Goal: Contribute content: Add original content to the website for others to see

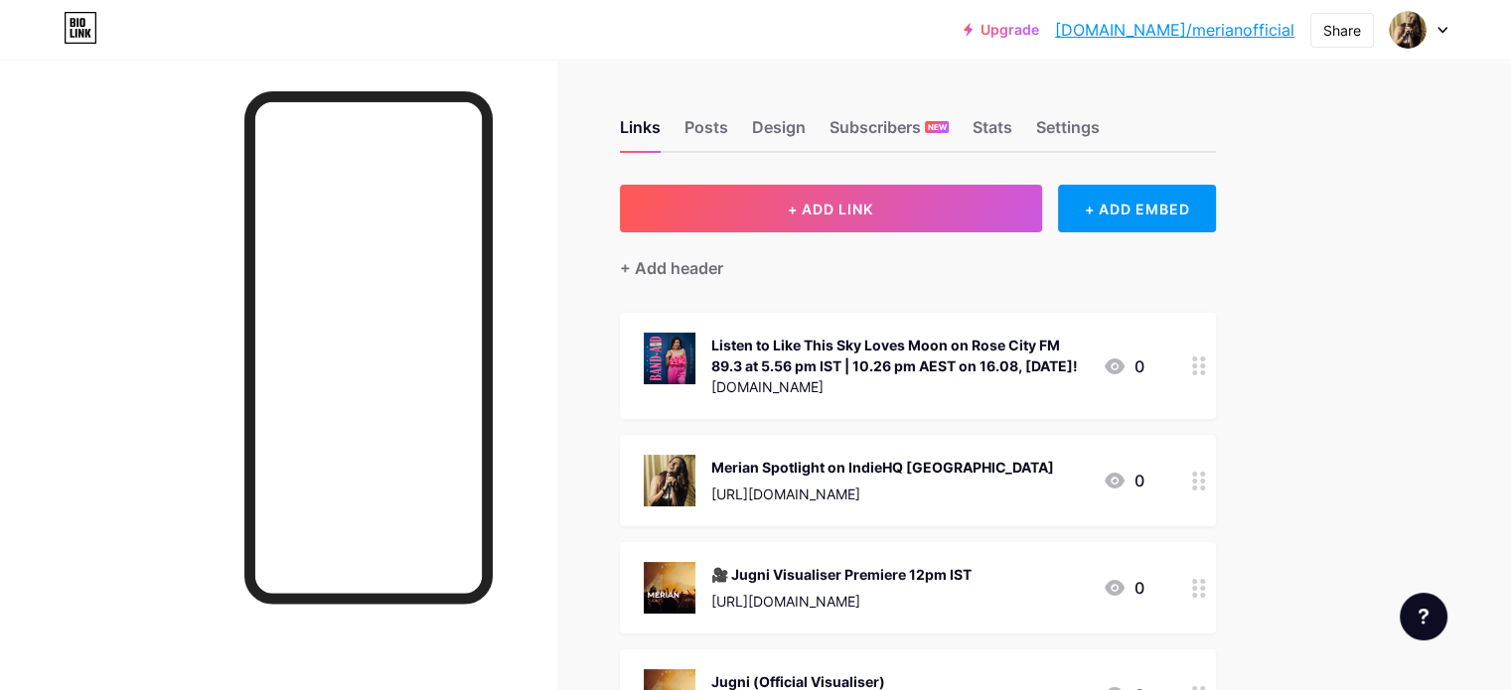
click at [913, 478] on div "Merian Spotlight on IndieHQ [GEOGRAPHIC_DATA]" at bounding box center [882, 467] width 343 height 21
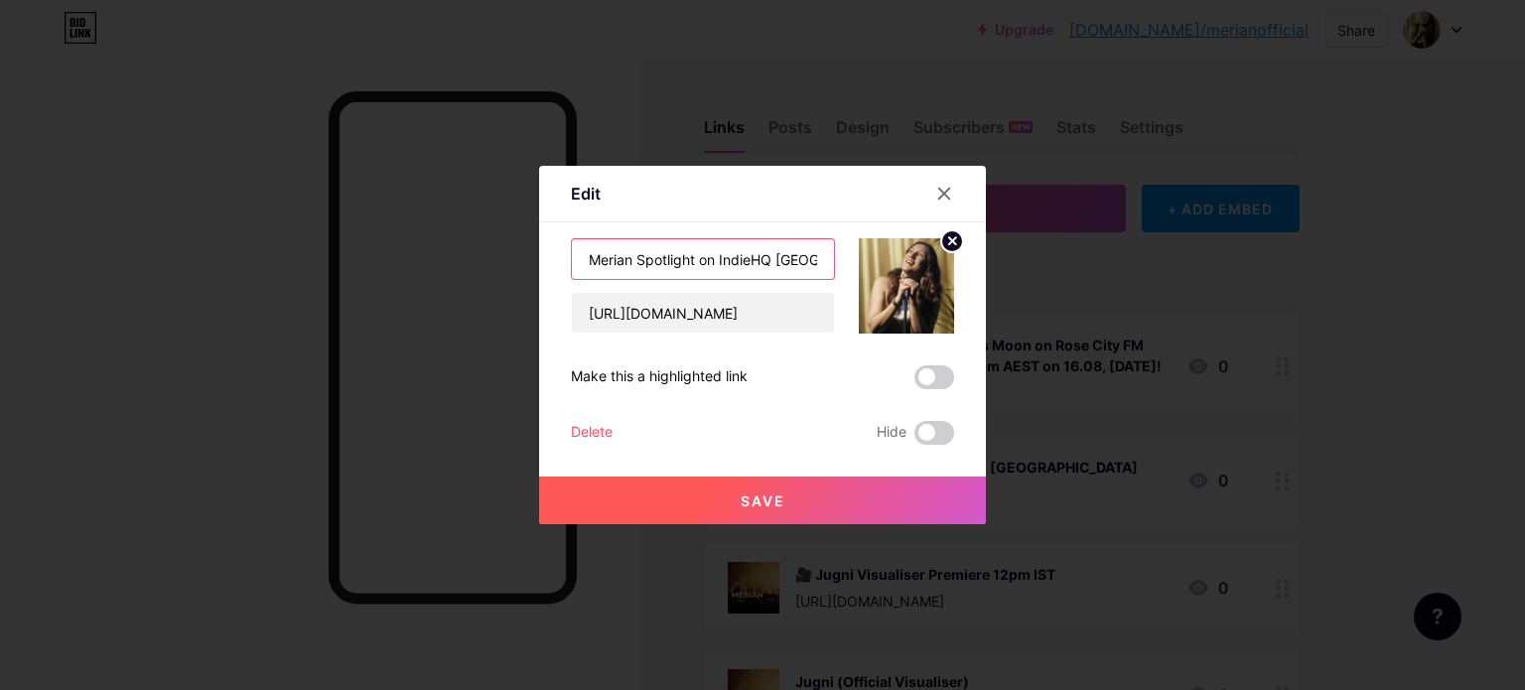
click at [771, 255] on input "Merian Spotlight on IndieHQ [GEOGRAPHIC_DATA]" at bounding box center [703, 259] width 262 height 40
click at [802, 263] on input "Merian Spotlight on IndieHQ ([GEOGRAPHIC_DATA]" at bounding box center [703, 259] width 262 height 40
type input "Merian Spotlight on IndieHQ ([GEOGRAPHIC_DATA])"
click at [786, 503] on button "Save" at bounding box center [762, 501] width 447 height 48
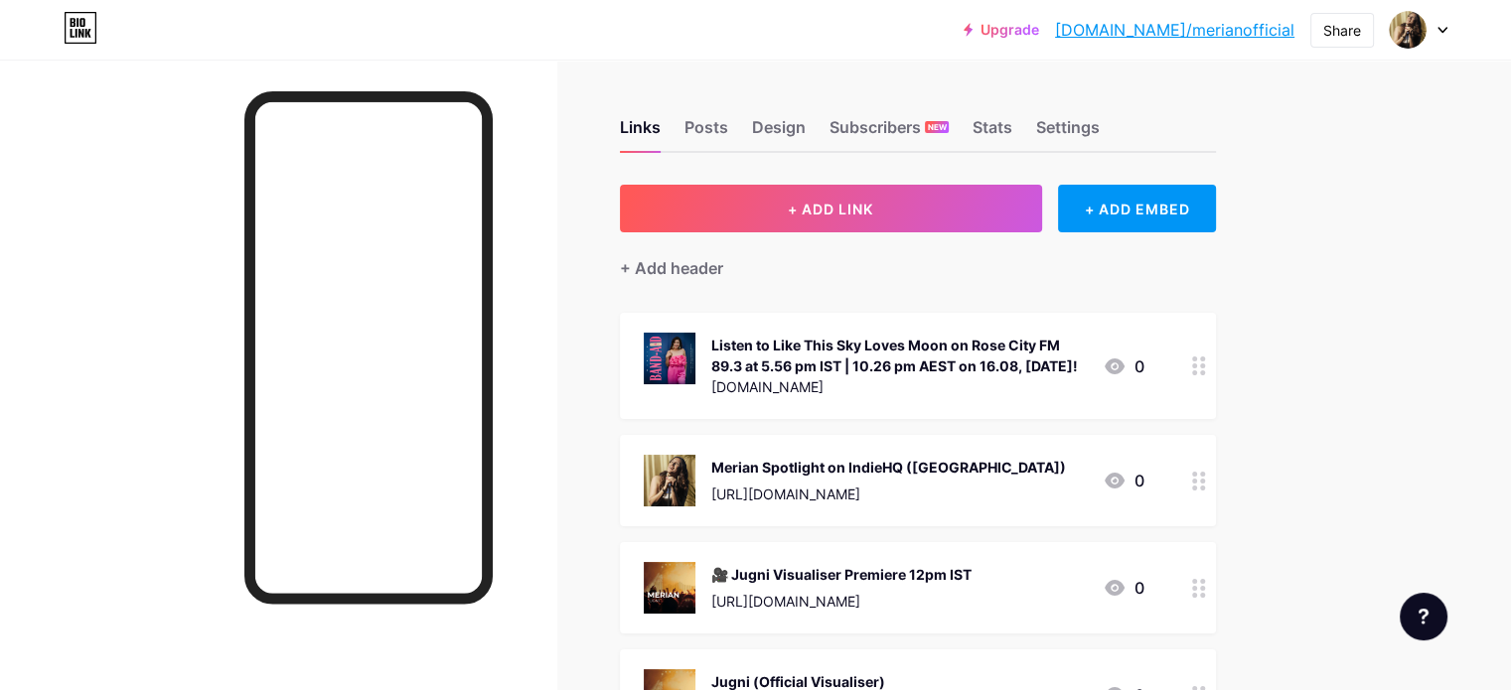
click at [1205, 491] on circle at bounding box center [1202, 488] width 5 height 5
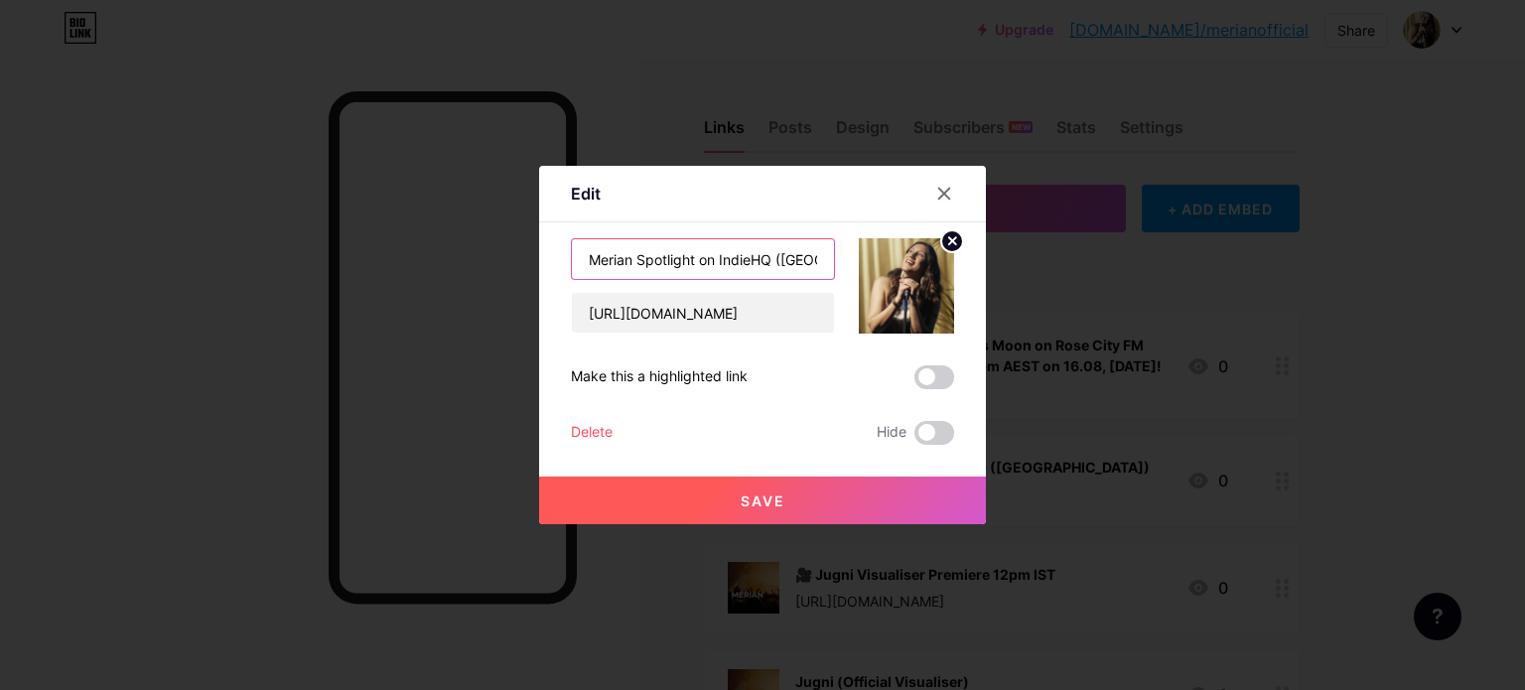
drag, startPoint x: 686, startPoint y: 261, endPoint x: 550, endPoint y: 246, distance: 136.9
click at [550, 246] on div "Edit Content YouTube Play YouTube video without leaving your page. ADD Vimeo Pl…" at bounding box center [762, 345] width 447 height 359
type input "Vadhaiyaan on IndieHQ ([GEOGRAPHIC_DATA])"
drag, startPoint x: 741, startPoint y: 491, endPoint x: 901, endPoint y: 530, distance: 164.8
click at [743, 491] on button "Save" at bounding box center [762, 501] width 447 height 48
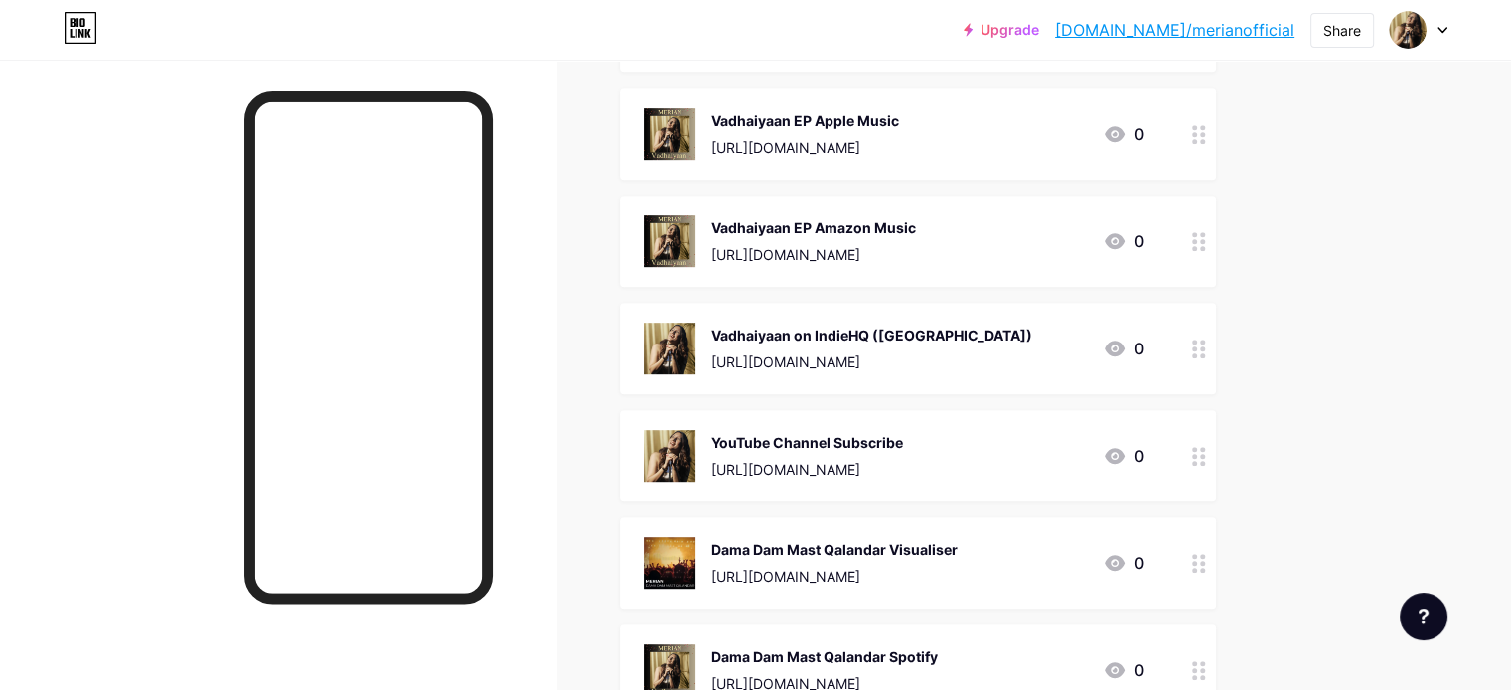
scroll to position [993, 0]
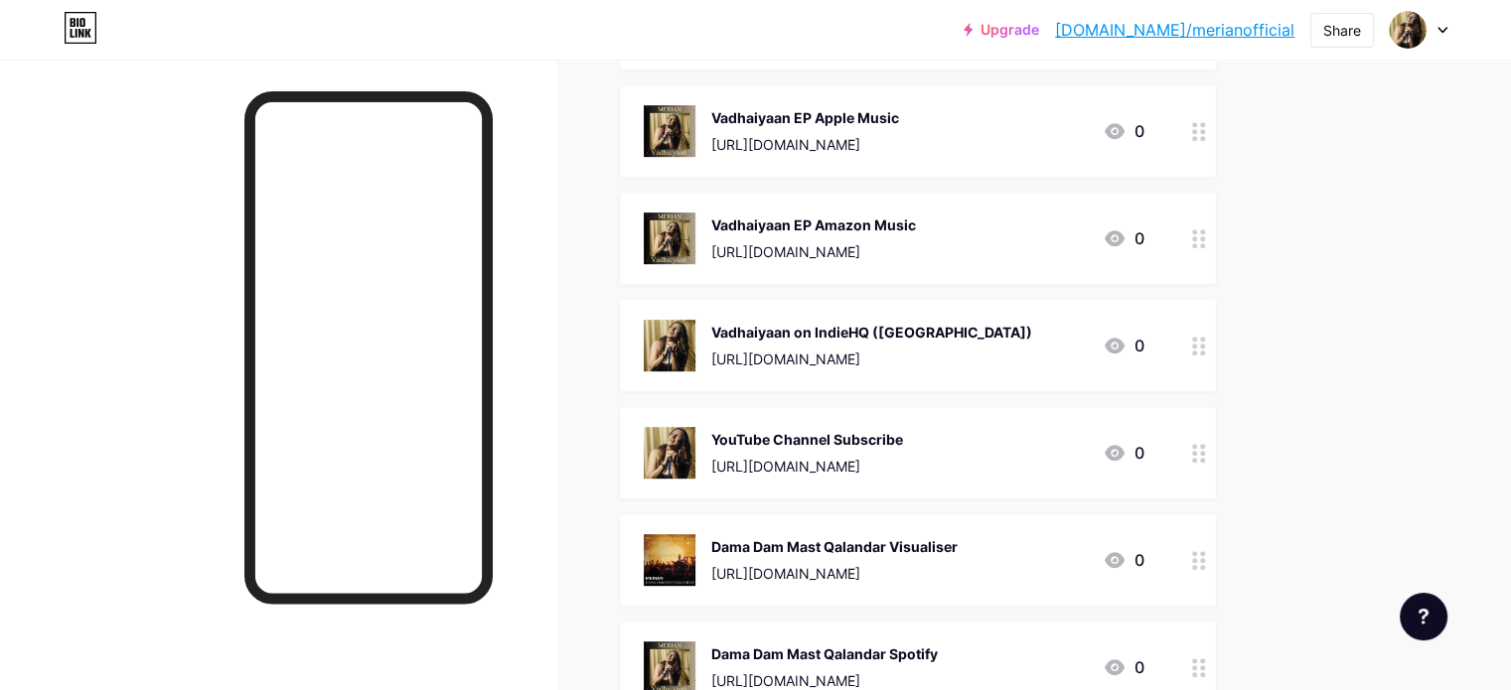
click at [879, 343] on div "Vadhaiyaan on IndieHQ ([GEOGRAPHIC_DATA])" at bounding box center [871, 332] width 321 height 21
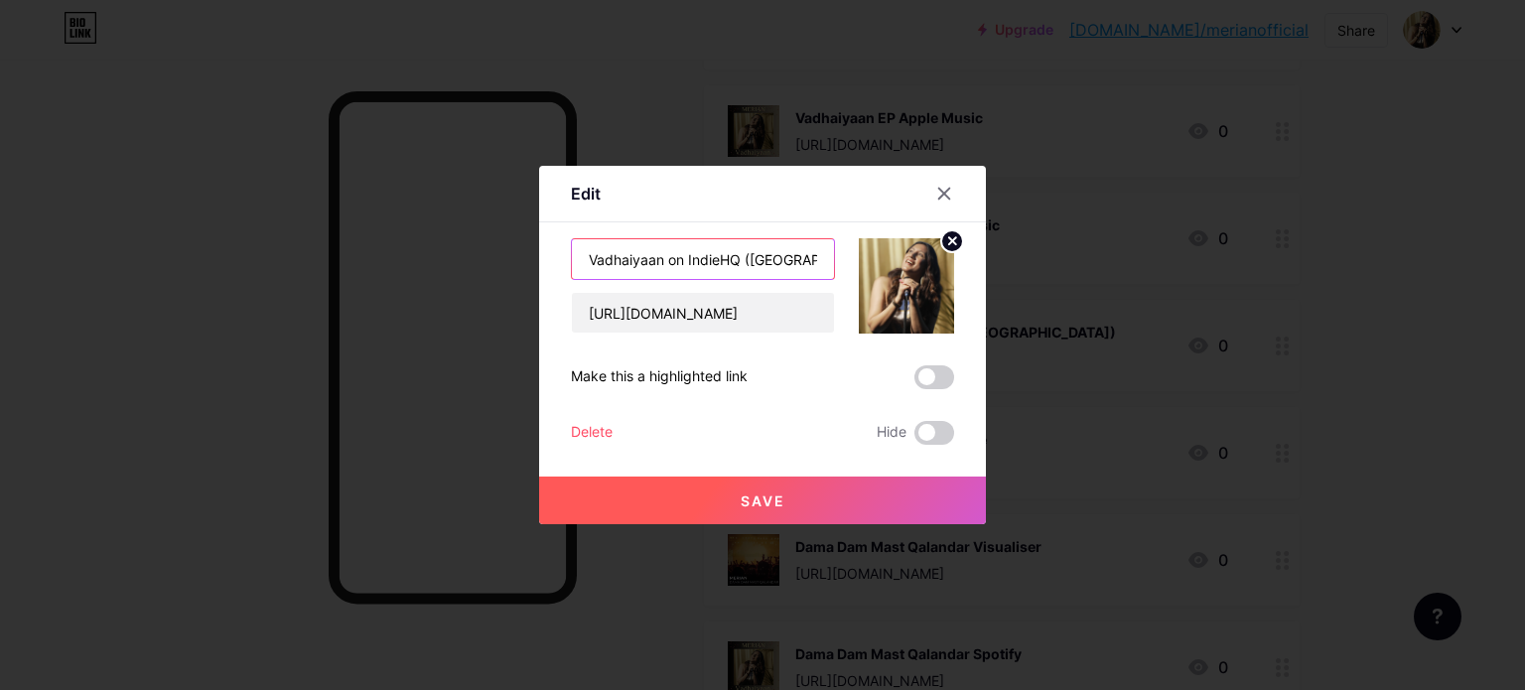
drag, startPoint x: 512, startPoint y: 260, endPoint x: 499, endPoint y: 258, distance: 14.0
click at [499, 258] on div "Edit Content YouTube Play YouTube video without leaving your page. ADD Vimeo Pl…" at bounding box center [762, 345] width 1525 height 690
type input "Merian on IndieHQ ([GEOGRAPHIC_DATA])"
click at [758, 495] on span "Save" at bounding box center [763, 501] width 45 height 17
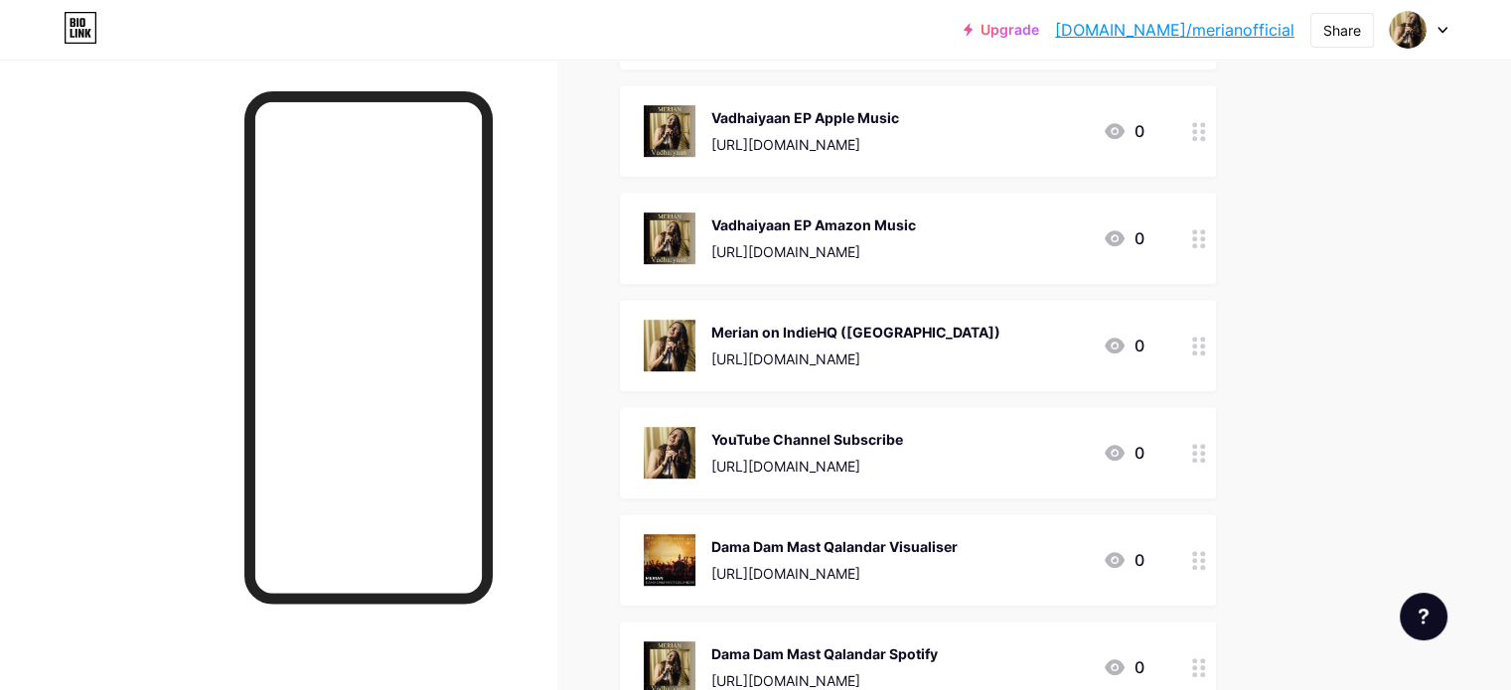
click at [898, 343] on div "Merian on IndieHQ ([GEOGRAPHIC_DATA])" at bounding box center [855, 332] width 289 height 21
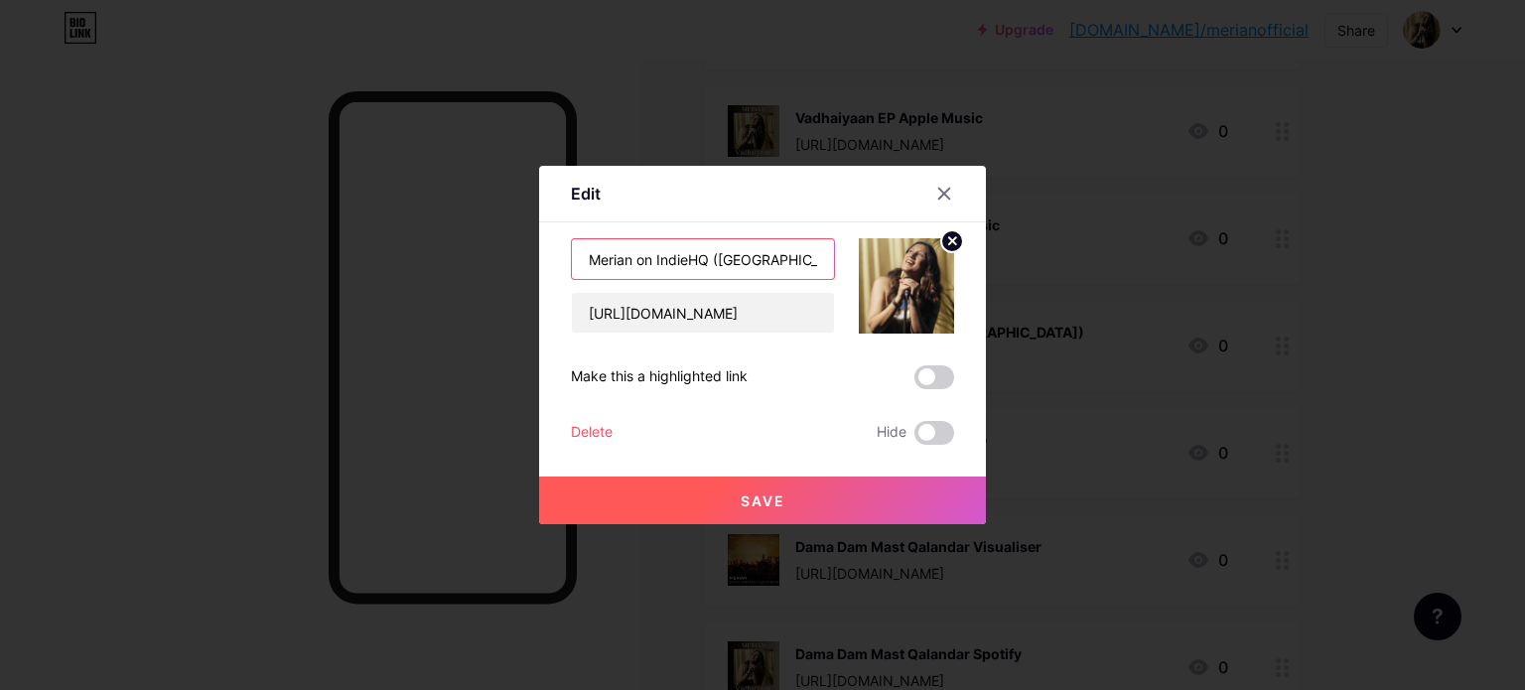
click at [624, 259] on input "Merian on IndieHQ ([GEOGRAPHIC_DATA])" at bounding box center [703, 259] width 262 height 40
type input "Merian & Vadhaiyaan on IndieHQ ([GEOGRAPHIC_DATA])"
click at [754, 487] on button "Save" at bounding box center [762, 501] width 447 height 48
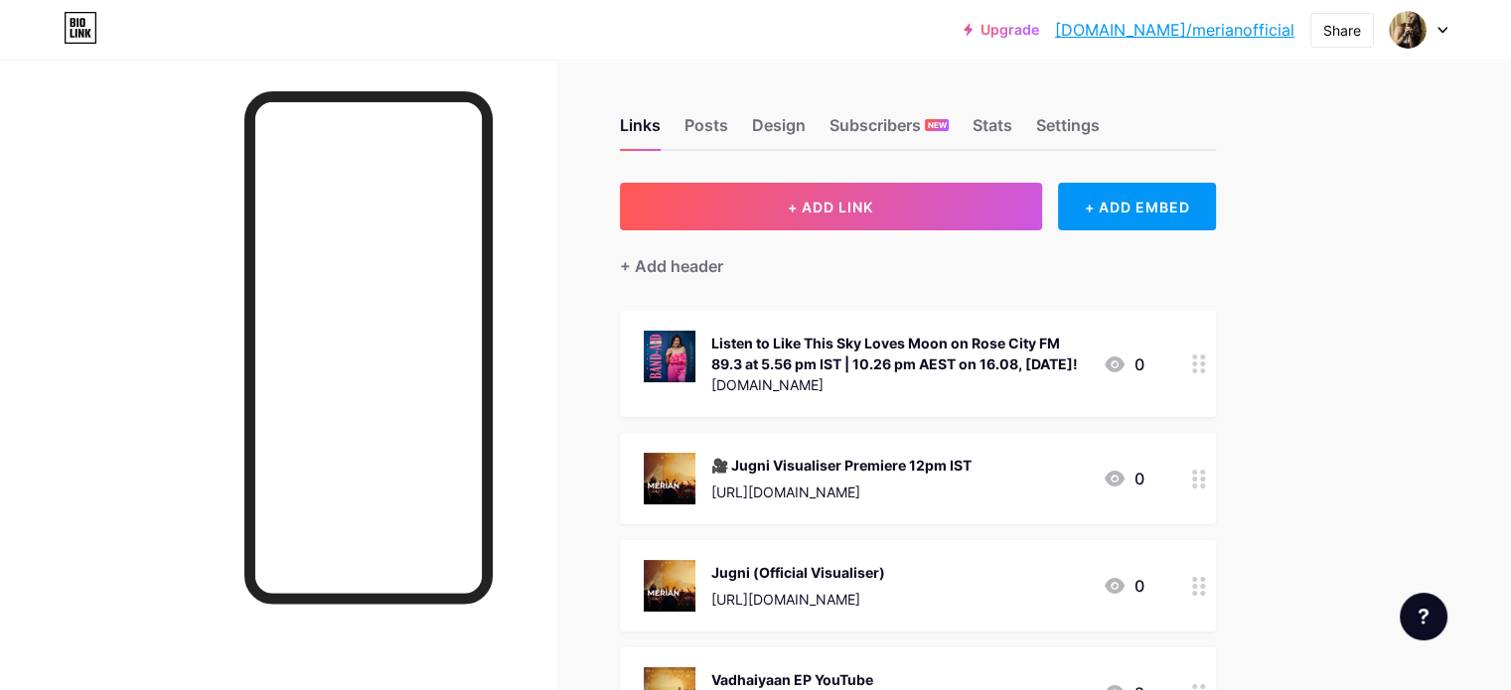
scroll to position [0, 0]
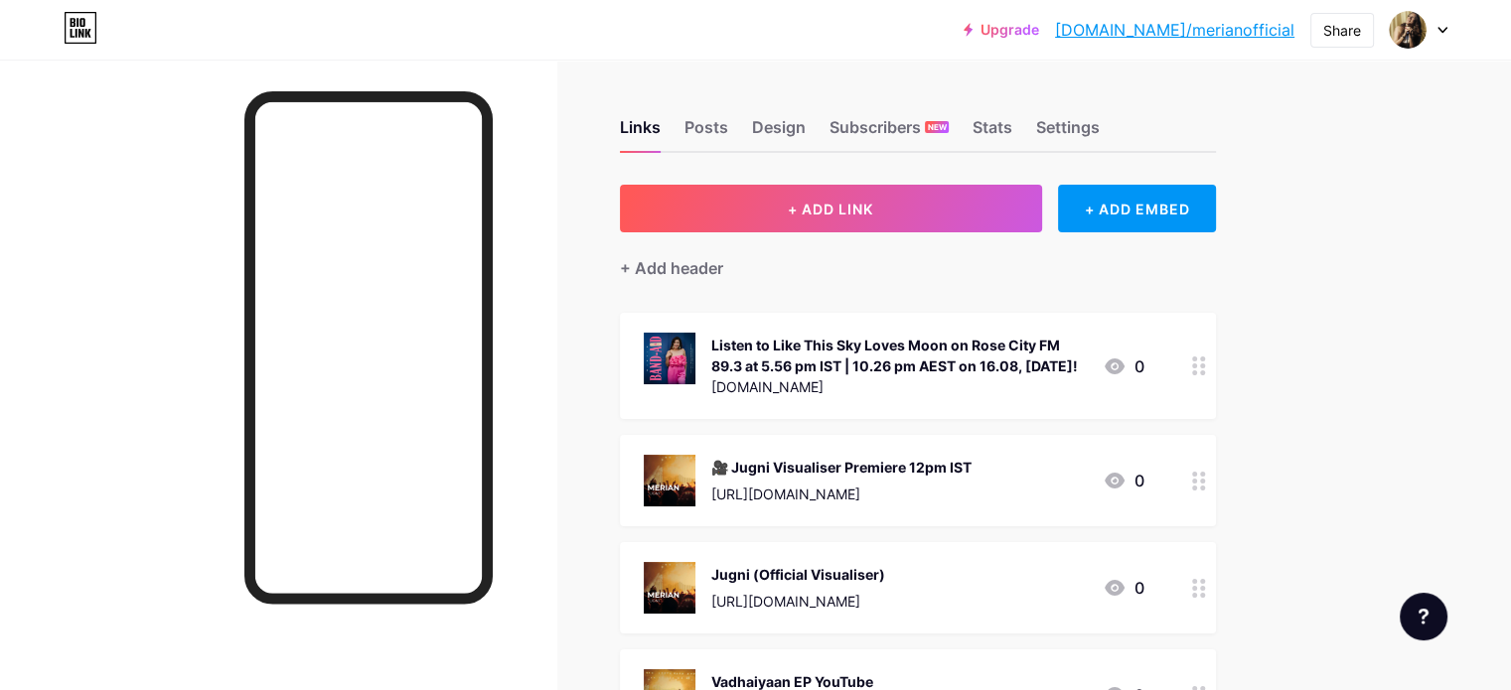
click at [971, 478] on div "🎥 Jugni Visualiser Premiere 12pm IST" at bounding box center [841, 467] width 260 height 21
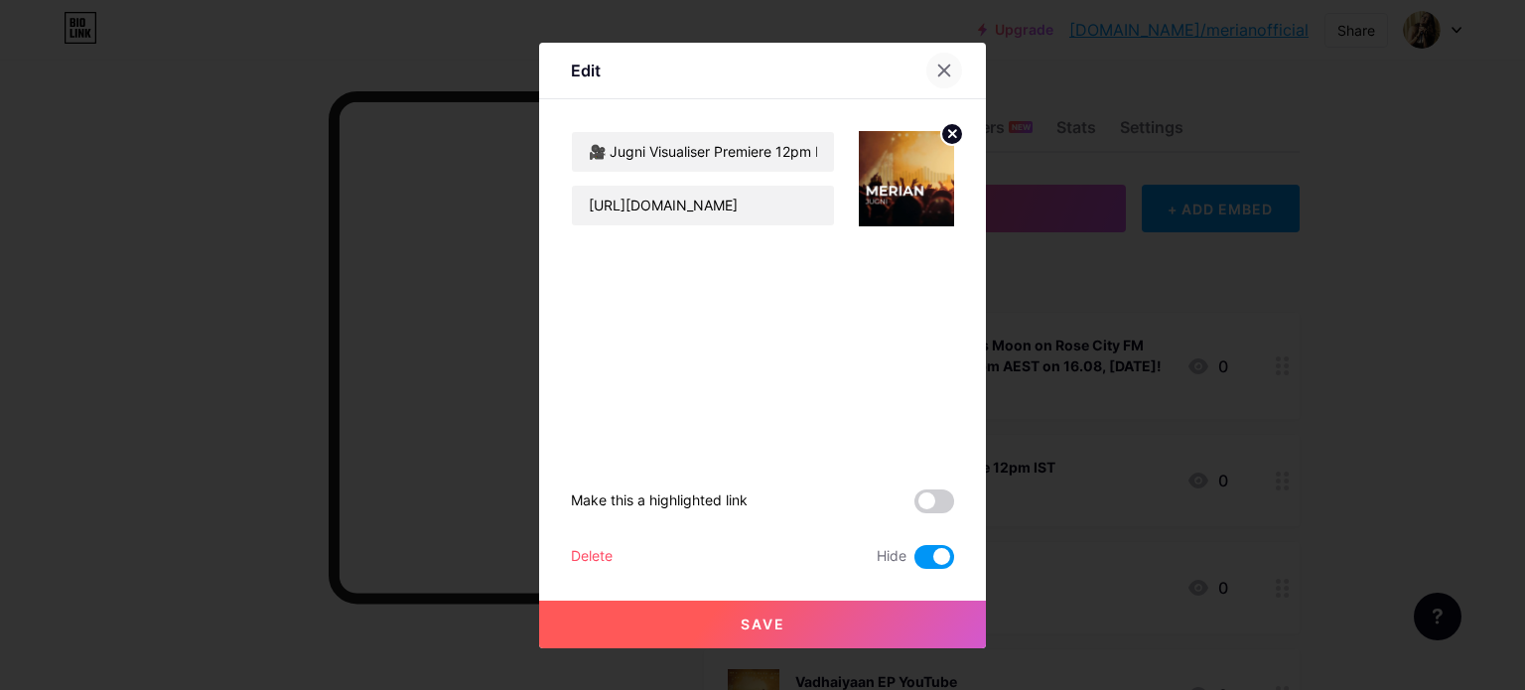
click at [941, 68] on icon at bounding box center [945, 71] width 16 height 16
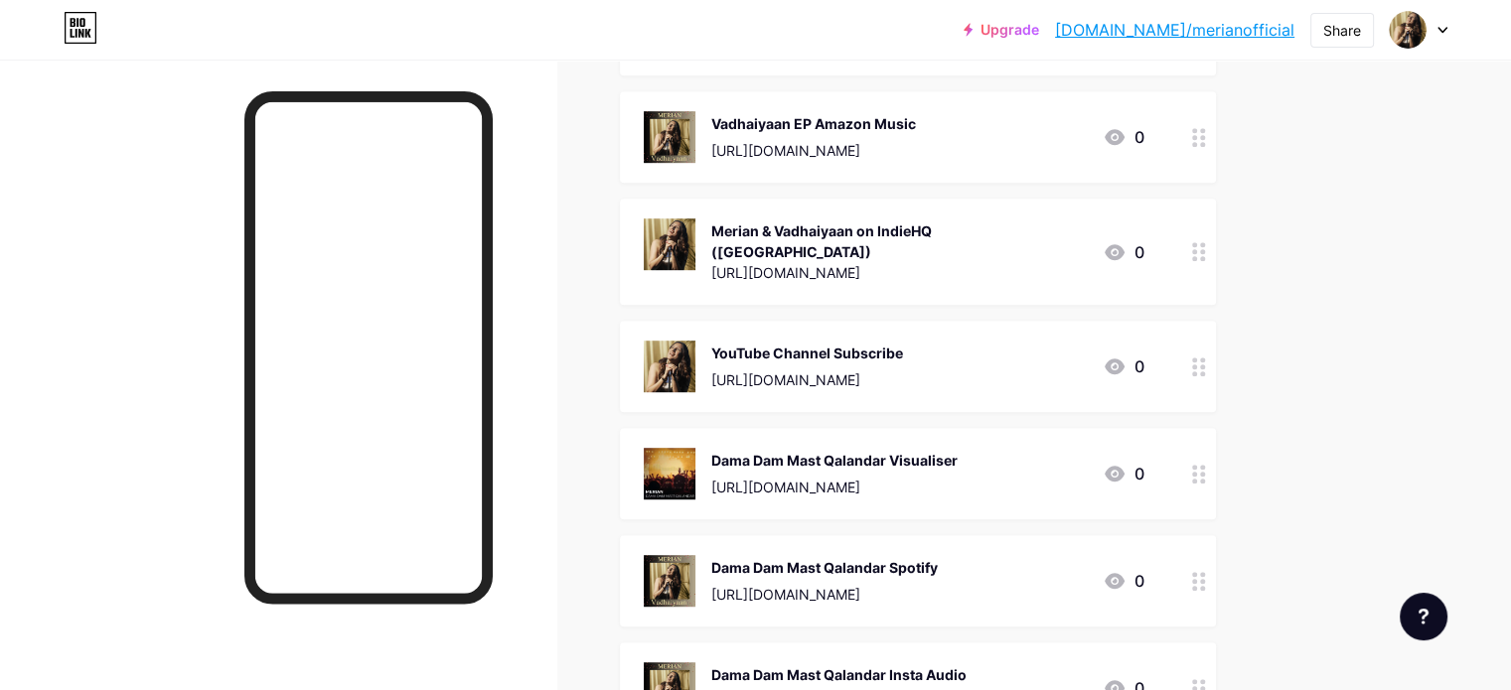
scroll to position [1092, 0]
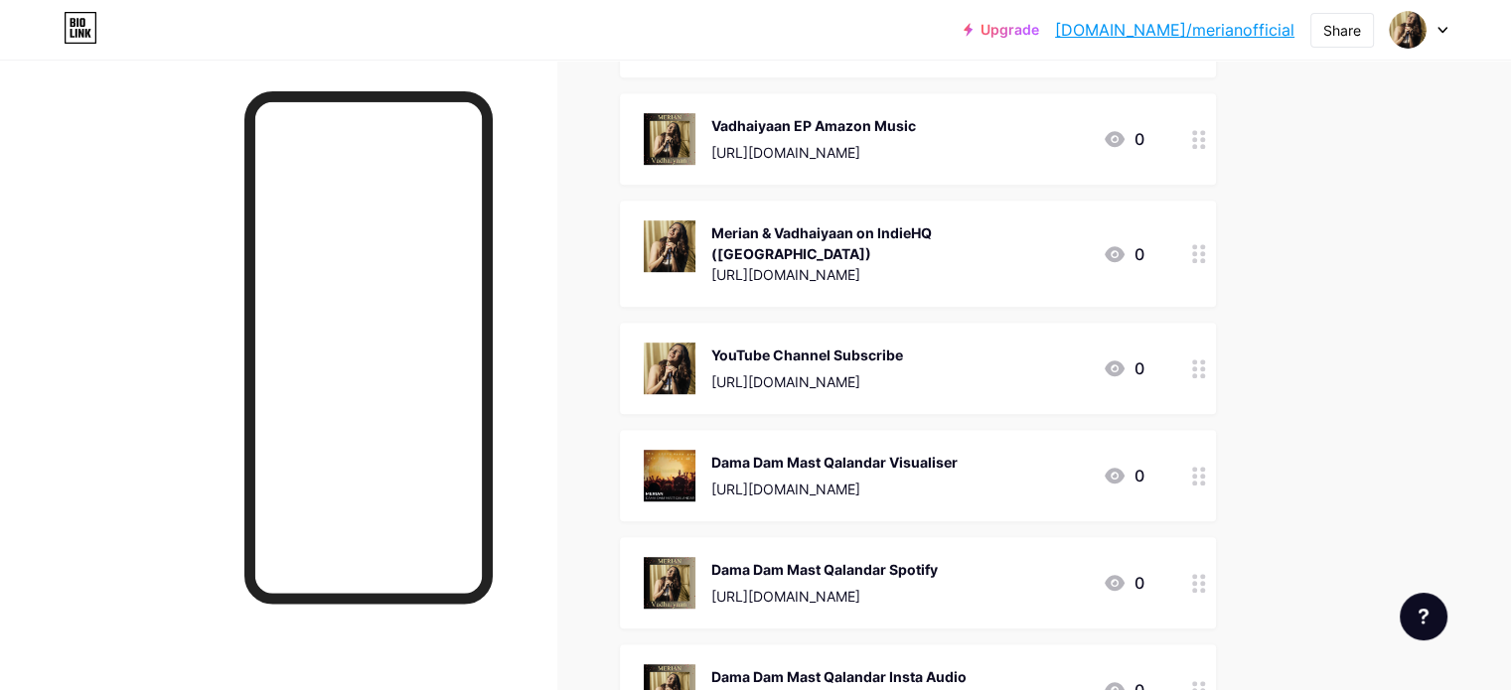
click at [1031, 249] on div "Merian & Vadhaiyaan on IndieHQ ([GEOGRAPHIC_DATA])" at bounding box center [898, 243] width 375 height 42
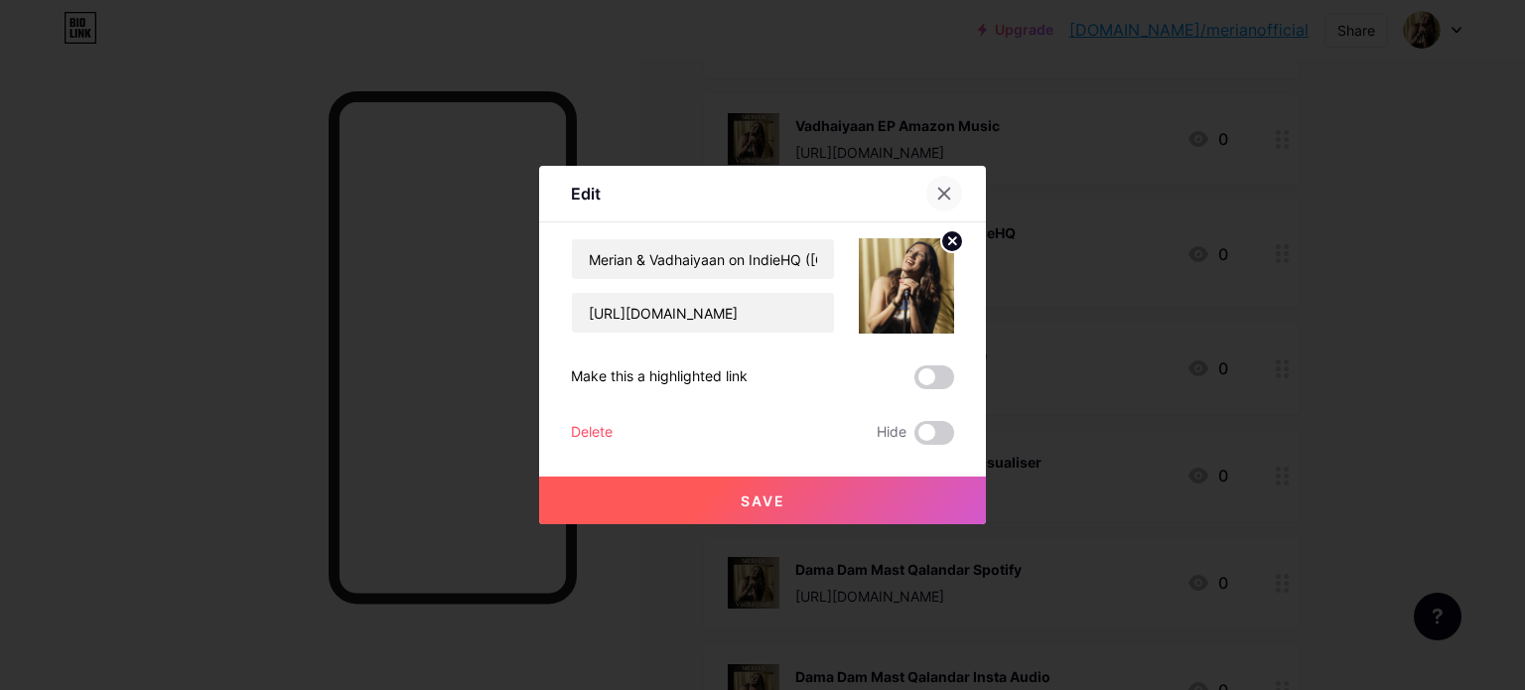
click at [937, 190] on icon at bounding box center [945, 194] width 16 height 16
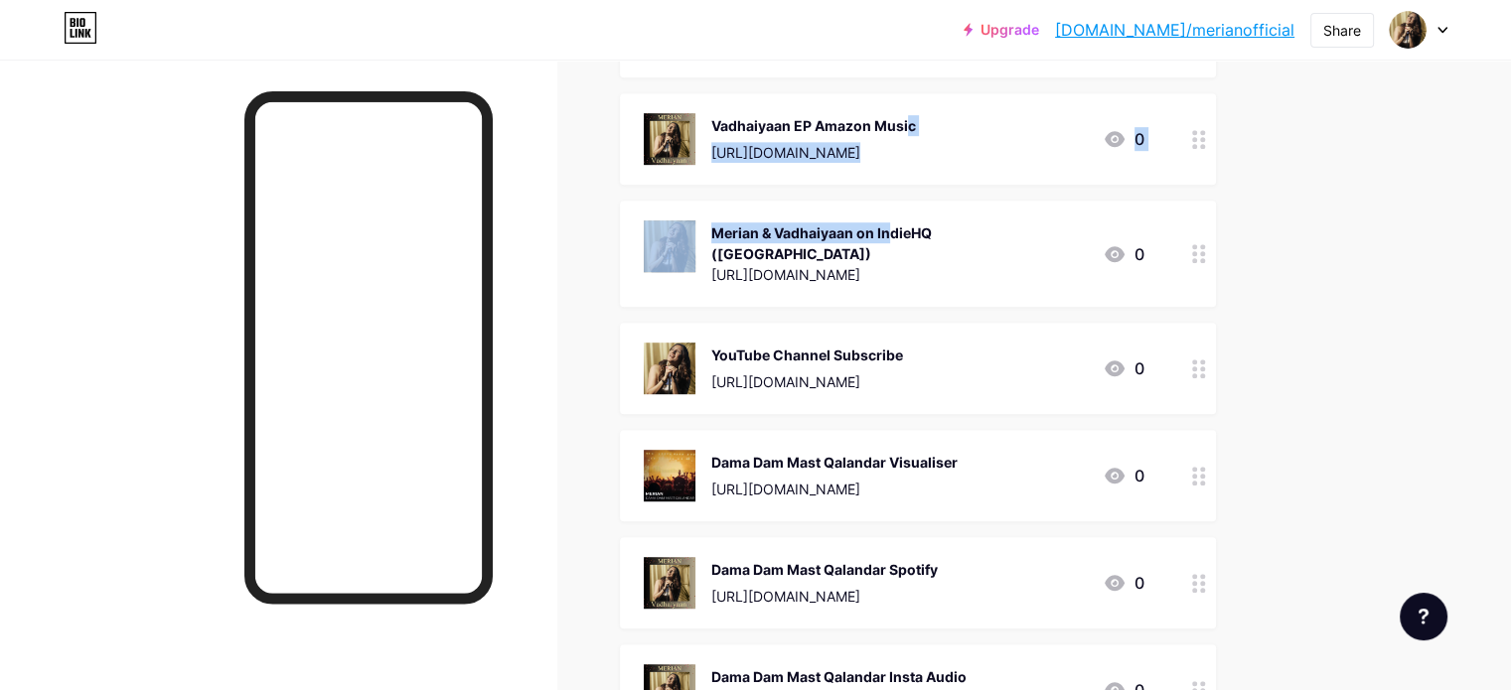
drag, startPoint x: 886, startPoint y: 253, endPoint x: 885, endPoint y: 120, distance: 133.1
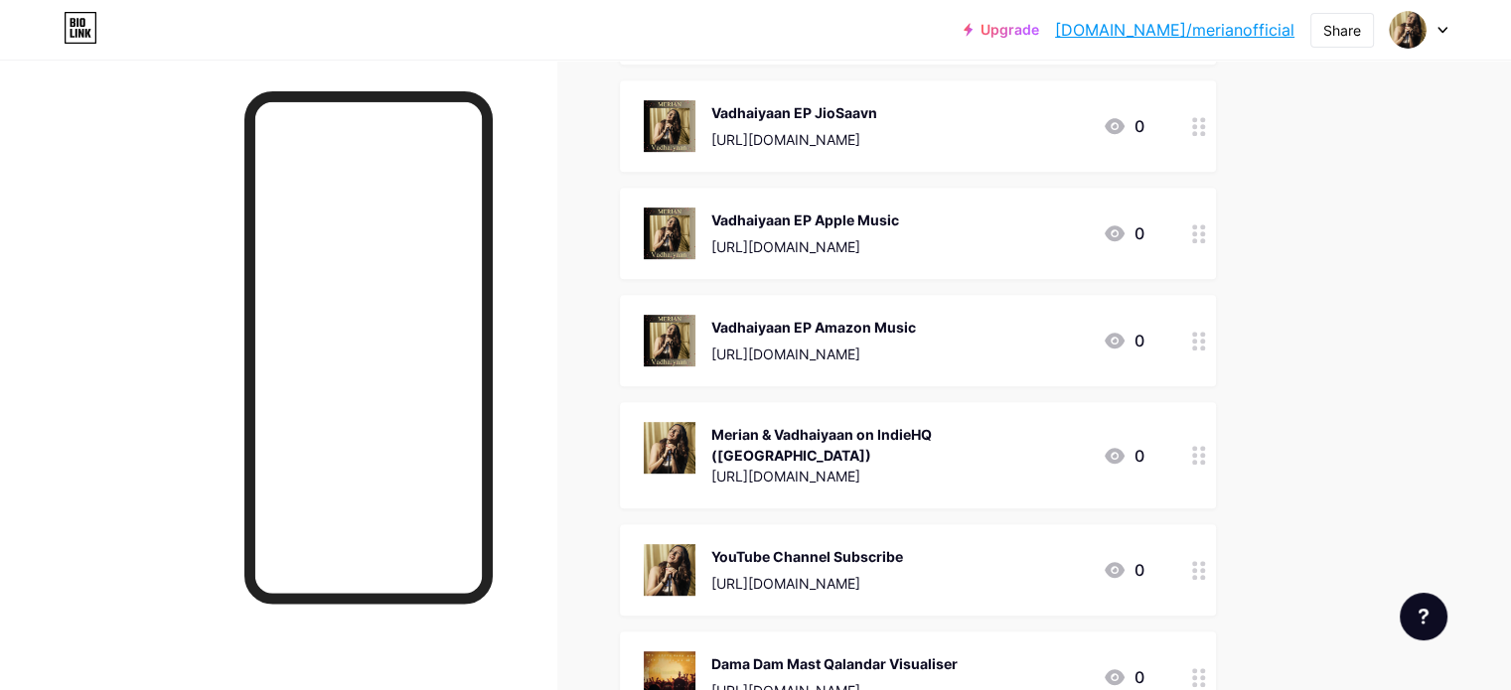
scroll to position [894, 0]
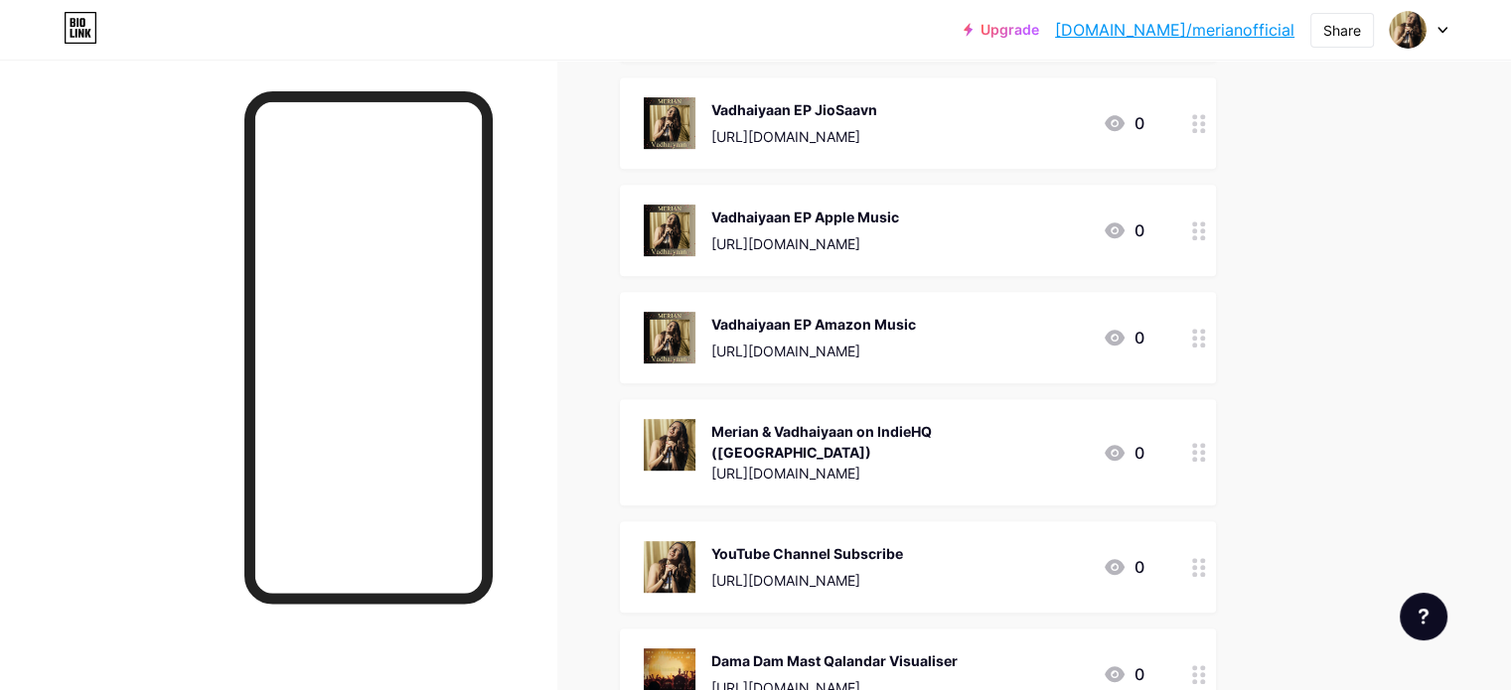
drag, startPoint x: 918, startPoint y: 452, endPoint x: 918, endPoint y: 294, distance: 157.9
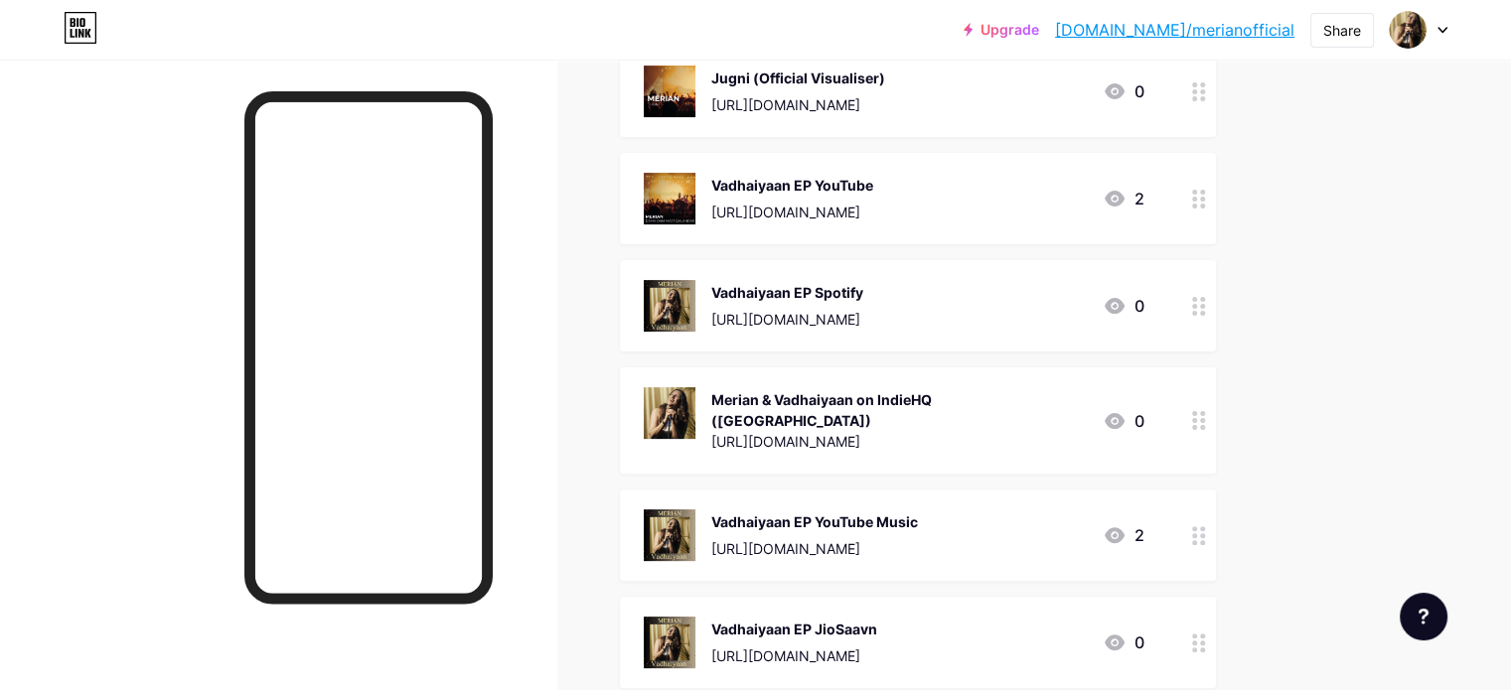
scroll to position [199, 0]
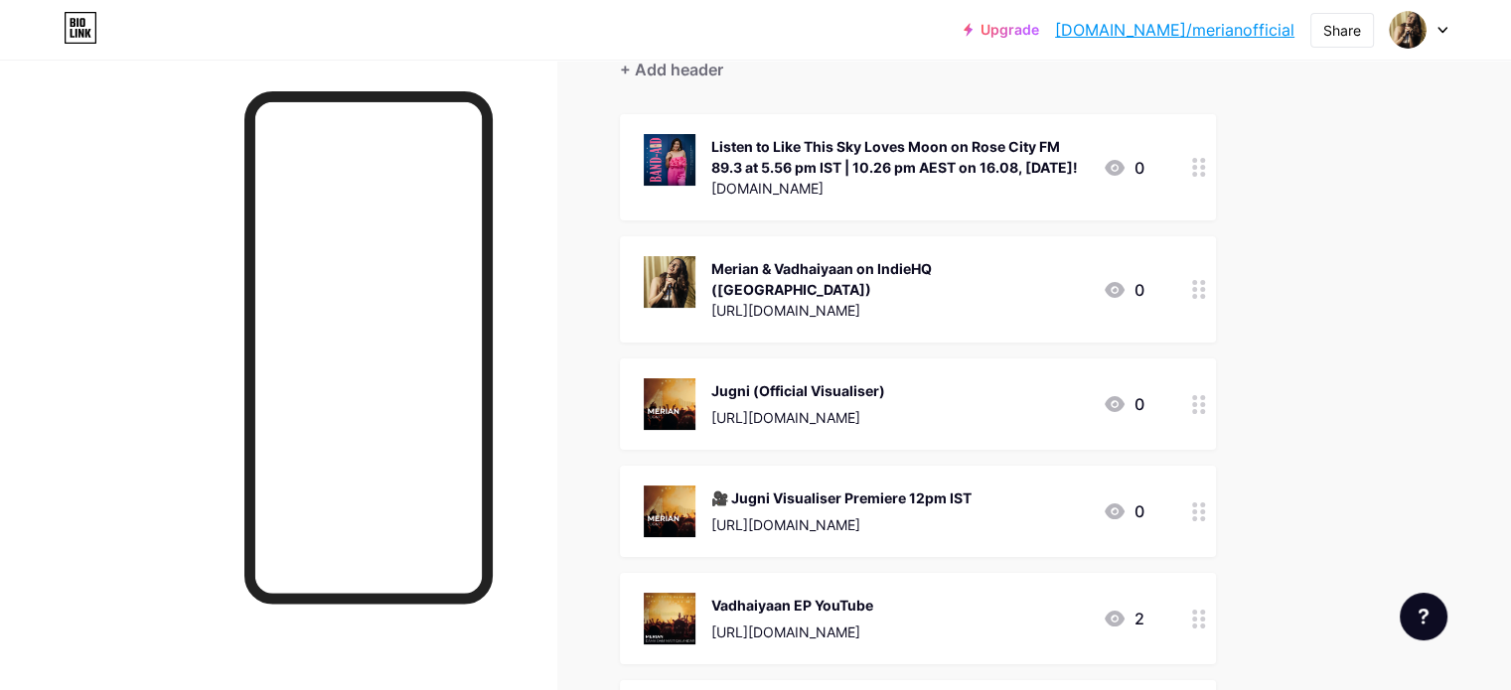
click at [983, 287] on div "Merian & Vadhaiyaan on IndieHQ ([GEOGRAPHIC_DATA])" at bounding box center [898, 279] width 375 height 42
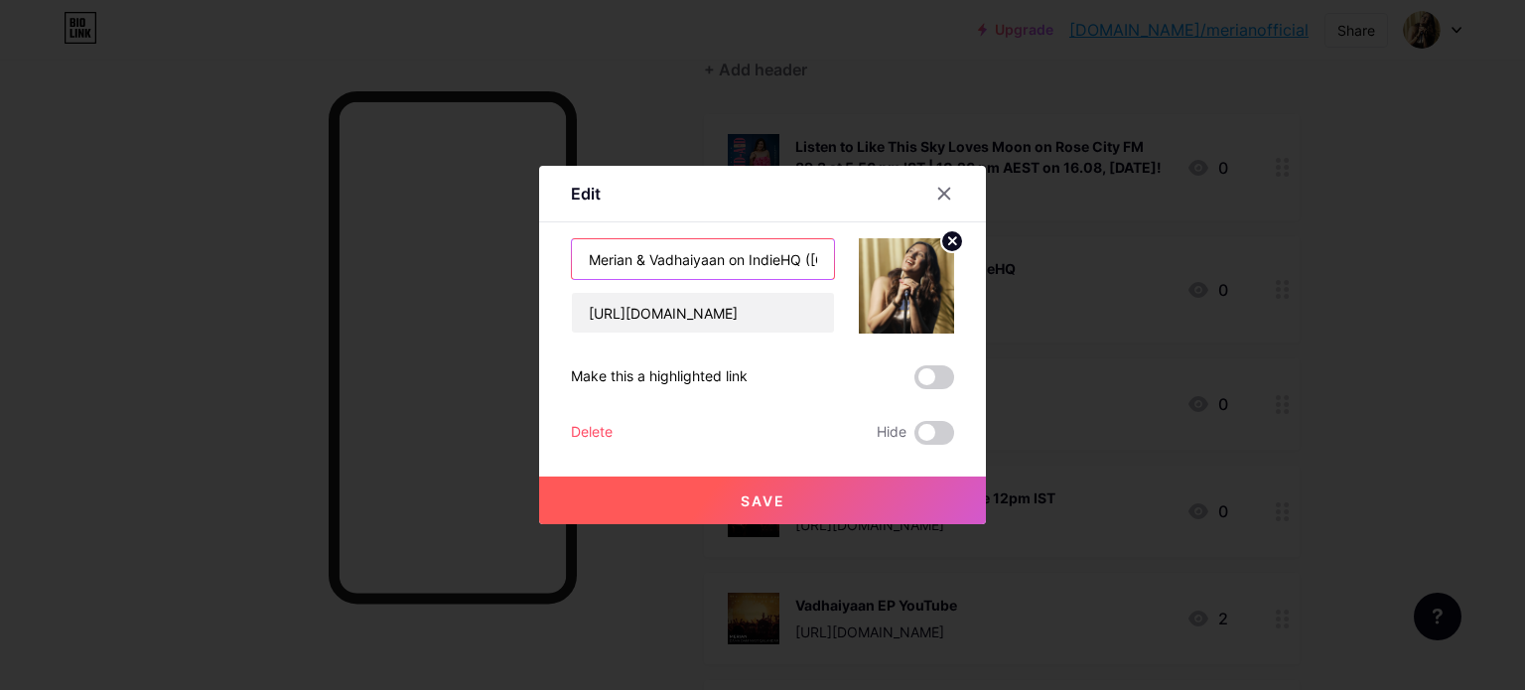
drag, startPoint x: 630, startPoint y: 258, endPoint x: 723, endPoint y: 260, distance: 93.4
click at [723, 260] on input "Merian & Vadhaiyaan on IndieHQ ([GEOGRAPHIC_DATA])" at bounding box center [703, 259] width 262 height 40
type input "Merian on IndieHQ ([GEOGRAPHIC_DATA])"
click at [786, 505] on button "Save" at bounding box center [762, 501] width 447 height 48
